Goal: Task Accomplishment & Management: Use online tool/utility

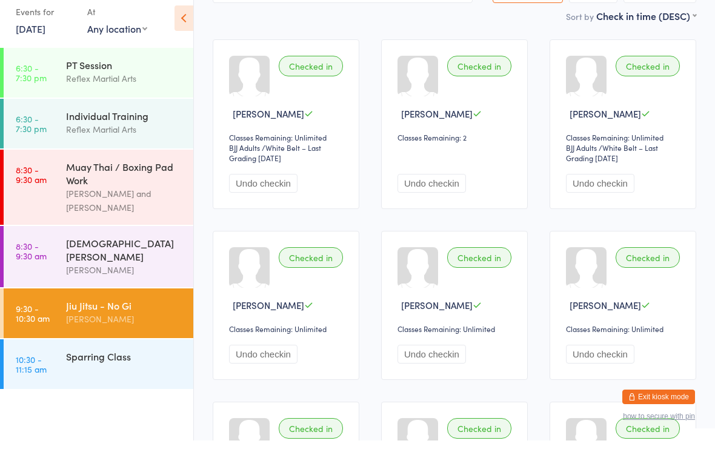
scroll to position [108, 0]
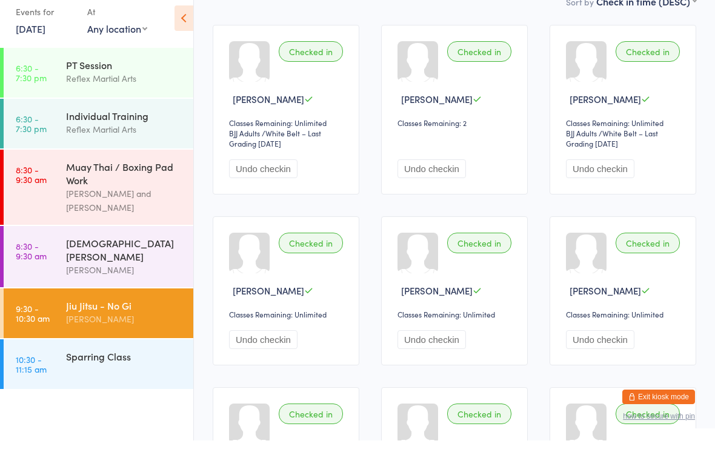
click at [115, 361] on div "Sparring Class" at bounding box center [124, 367] width 117 height 13
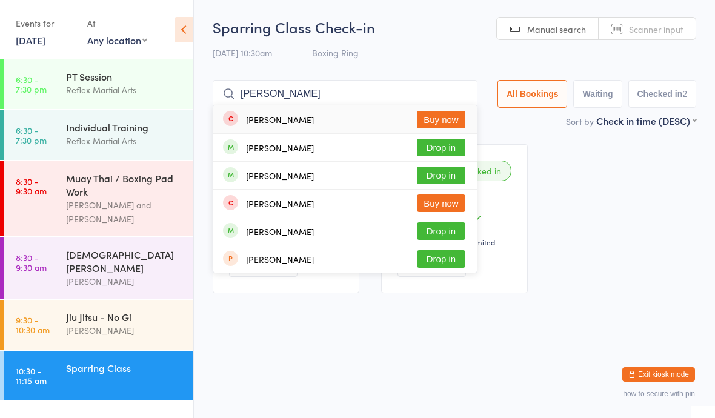
type input "[PERSON_NAME]"
click at [312, 139] on div "[PERSON_NAME] Drop in" at bounding box center [345, 147] width 264 height 27
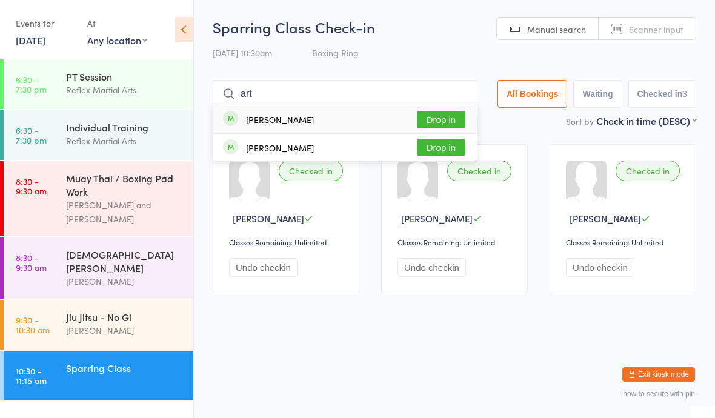
type input "art"
click at [440, 126] on button "Drop in" at bounding box center [441, 120] width 48 height 18
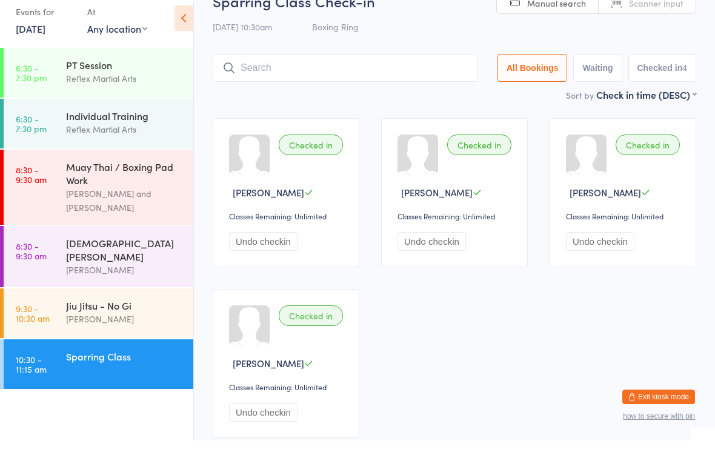
scroll to position [15, 0]
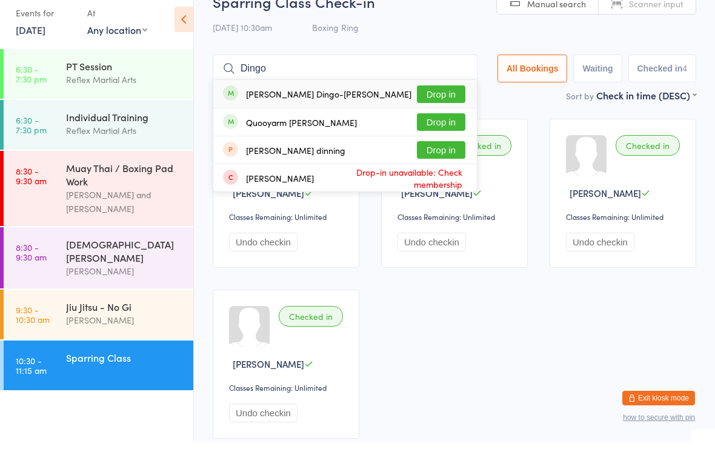
type input "Dingo"
click at [422, 124] on button "Drop in" at bounding box center [441, 133] width 48 height 18
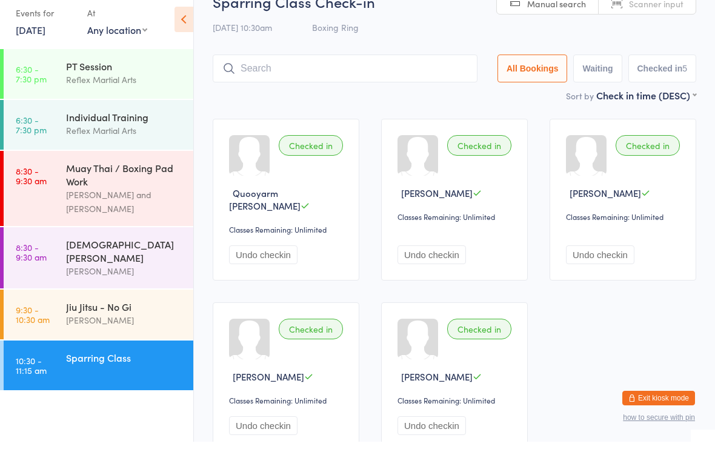
click at [55, 312] on link "9:30 - 10:30 am Jiu Jitsu - No Gi [PERSON_NAME]" at bounding box center [99, 325] width 190 height 50
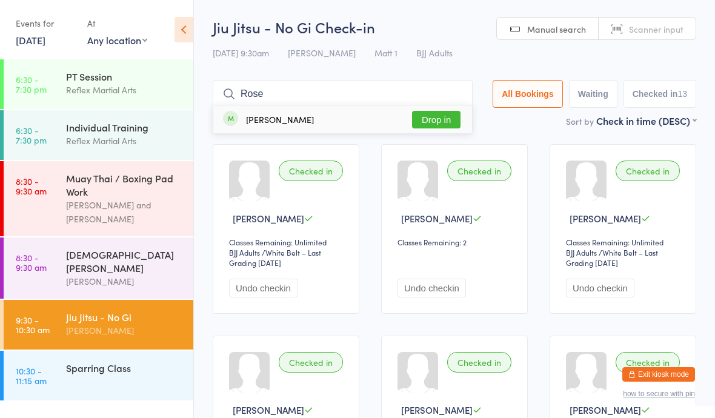
type input "Rose"
click at [430, 112] on button "Drop in" at bounding box center [436, 120] width 48 height 18
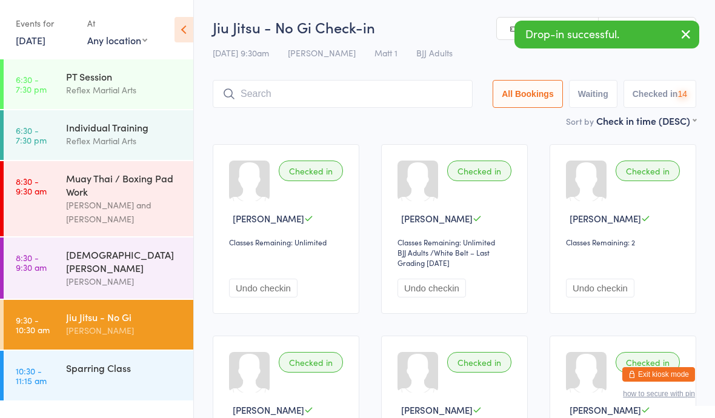
click at [68, 313] on div "Jiu Jitsu - No Gi" at bounding box center [124, 316] width 117 height 13
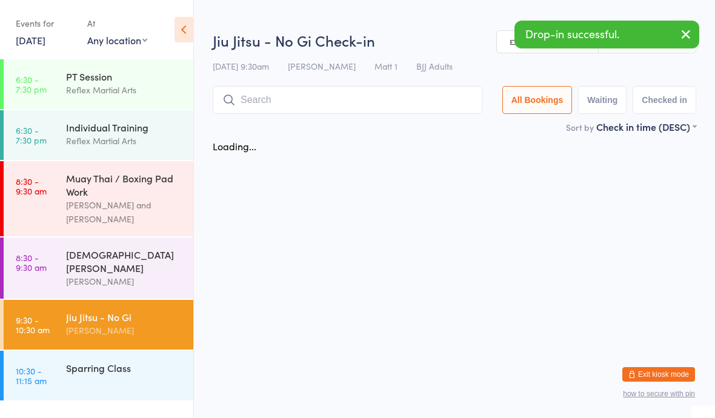
click at [85, 380] on link "10:30 - 11:15 am Sparring Class" at bounding box center [99, 376] width 190 height 50
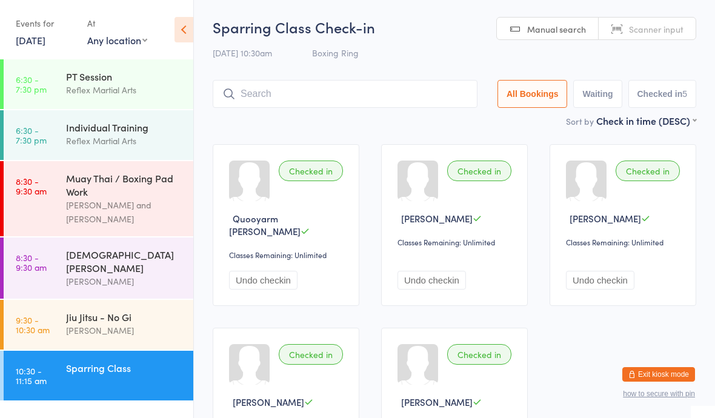
click at [38, 315] on time "9:30 - 10:30 am" at bounding box center [33, 324] width 34 height 19
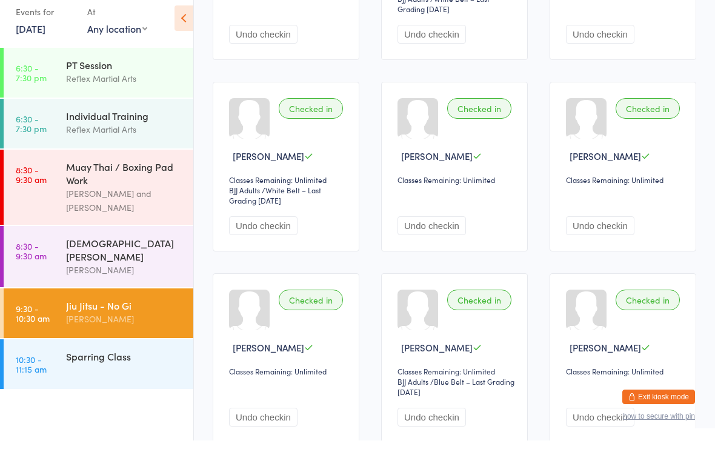
scroll to position [244, 0]
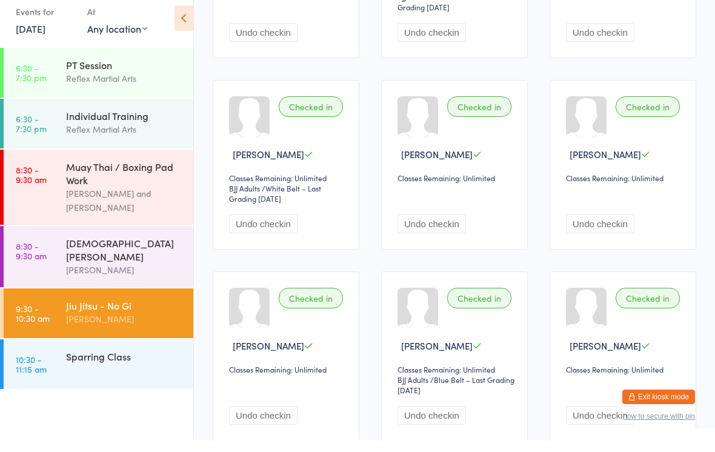
click at [72, 361] on div "Sparring Class" at bounding box center [124, 367] width 117 height 13
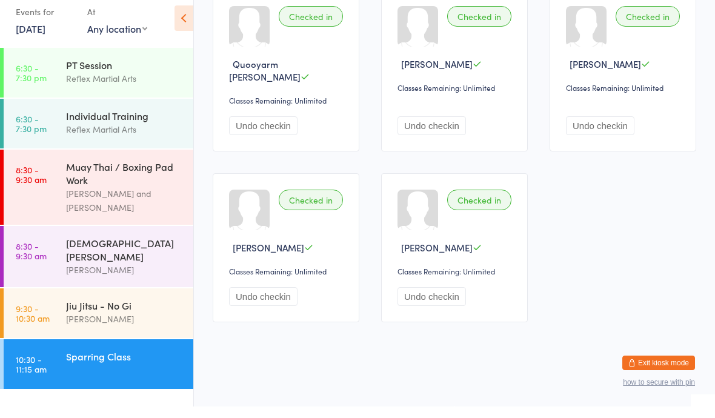
scroll to position [150, 0]
